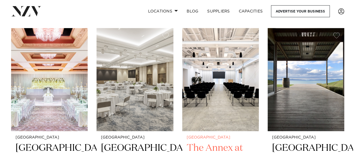
scroll to position [83, 0]
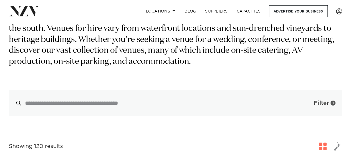
click at [313, 91] on button "Filter 1" at bounding box center [319, 103] width 46 height 27
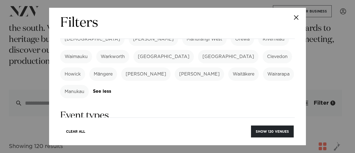
scroll to position [231, 0]
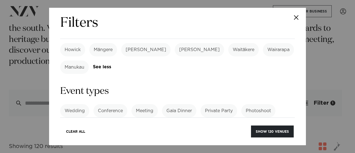
click at [248, 126] on link "See more" at bounding box center [269, 128] width 43 height 5
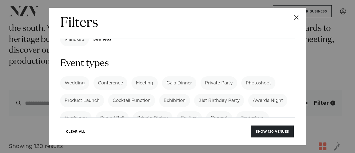
click at [95, 146] on label "Corporate Event" at bounding box center [82, 152] width 45 height 13
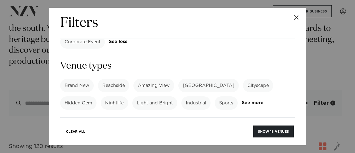
scroll to position [398, 0]
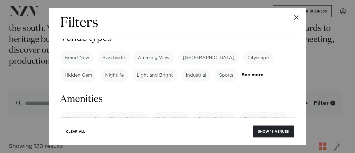
click at [75, 147] on link "See more" at bounding box center [81, 149] width 43 height 5
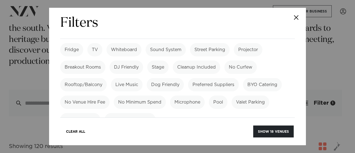
scroll to position [564, 0]
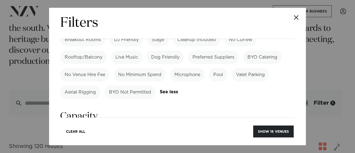
click at [108, 129] on label "Dining" at bounding box center [102, 135] width 23 height 13
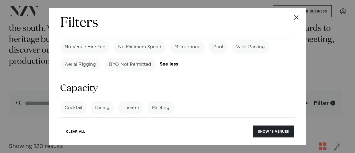
click at [119, 121] on input "number" at bounding box center [177, 128] width 235 height 15
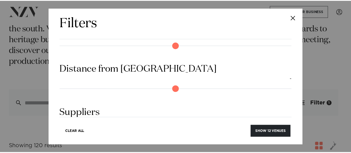
scroll to position [726, 0]
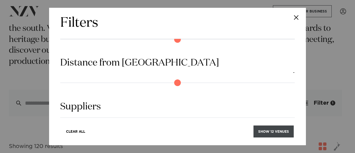
type input "***"
click at [277, 131] on button "Show 12 venues" at bounding box center [273, 131] width 40 height 12
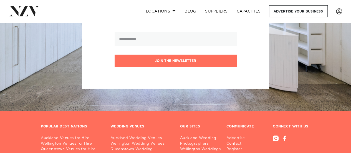
scroll to position [915, 0]
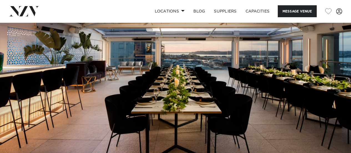
scroll to position [55, 0]
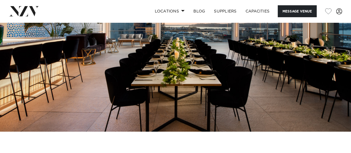
click at [259, 54] on img at bounding box center [175, 49] width 351 height 164
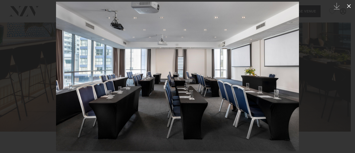
click at [348, 6] on icon at bounding box center [349, 6] width 7 height 7
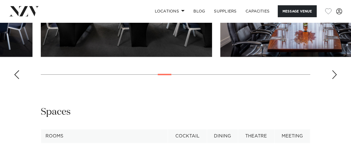
scroll to position [777, 0]
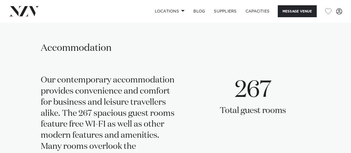
scroll to position [1026, 0]
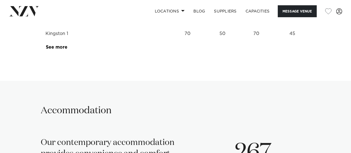
scroll to position [971, 0]
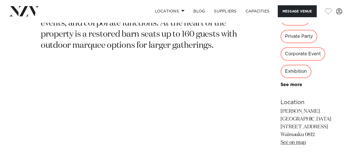
scroll to position [313, 0]
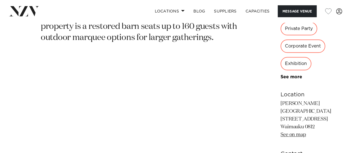
drag, startPoint x: 252, startPoint y: 83, endPoint x: 215, endPoint y: 72, distance: 39.3
click at [215, 72] on div "Auckland Camp David Gardens Just 20 minutes from Auckland, Camp David is a venu…" at bounding box center [175, 42] width 342 height 293
click at [280, 100] on p "Camp David Gardens 93-95 Waimauku Station Road Waimauku 0812 See on map" at bounding box center [305, 119] width 51 height 39
drag, startPoint x: 259, startPoint y: 80, endPoint x: 221, endPoint y: 77, distance: 37.9
click at [280, 100] on p "Camp David Gardens 93-95 Waimauku Station Road Waimauku 0812 See on map" at bounding box center [305, 119] width 51 height 39
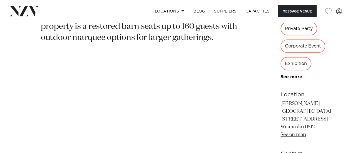
click at [280, 132] on link "See on map" at bounding box center [292, 134] width 25 height 5
